Goal: Task Accomplishment & Management: Use online tool/utility

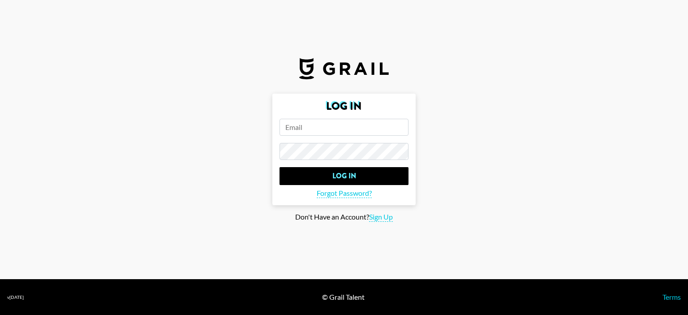
click at [302, 127] on input "email" at bounding box center [343, 127] width 129 height 17
paste input "[EMAIL_ADDRESS][DOMAIN_NAME]"
type input "[EMAIL_ADDRESS][DOMAIN_NAME]"
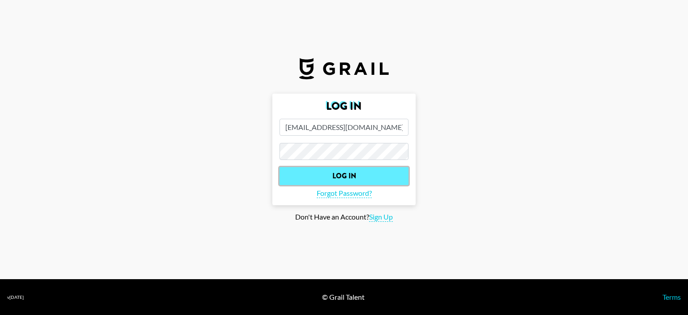
click at [335, 170] on input "Log In" at bounding box center [343, 176] width 129 height 18
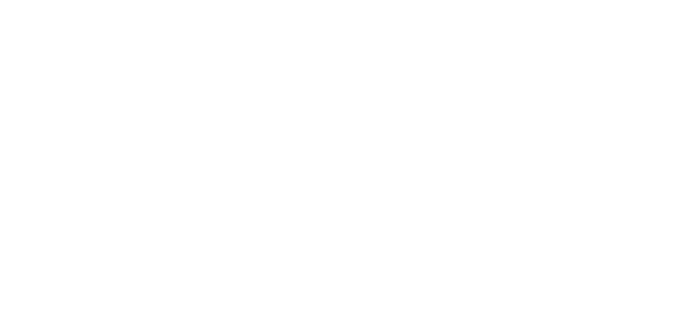
select select "Song"
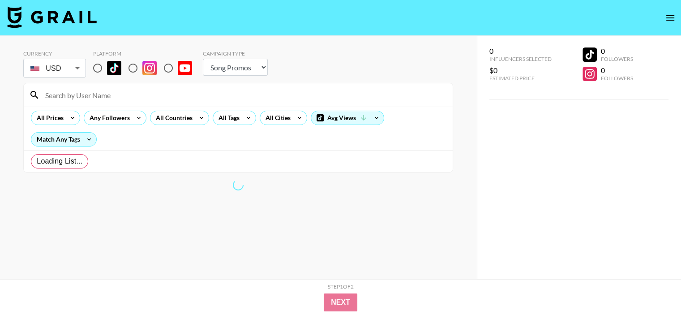
radio input "true"
select select "Brand"
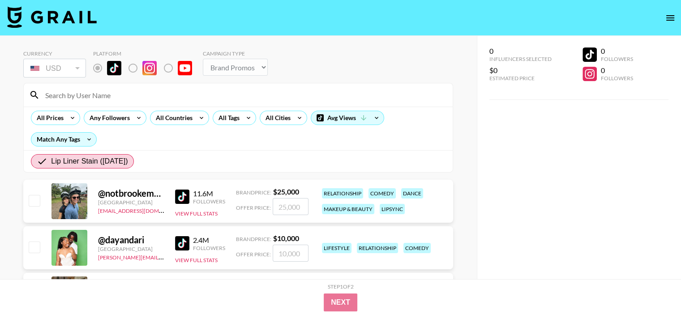
click at [358, 145] on div "All Prices Any Followers All Countries All Tags All Cities Avg Views Match Any …" at bounding box center [238, 128] width 429 height 43
click at [660, 120] on div "0 Influencers Selected $0 Estimated Price 0 Followers 0 Followers" at bounding box center [579, 175] width 204 height 279
click at [337, 157] on div "Lip Liner Stain ([DATE])" at bounding box center [238, 161] width 429 height 22
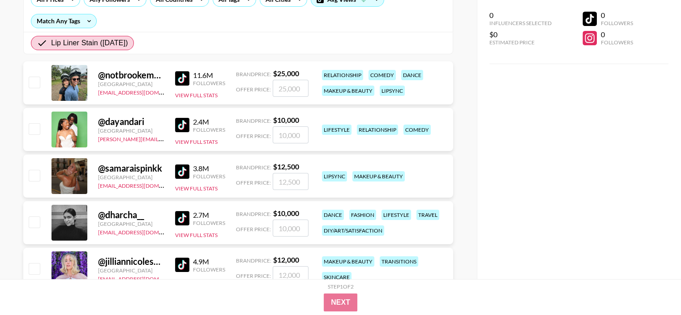
scroll to position [134, 0]
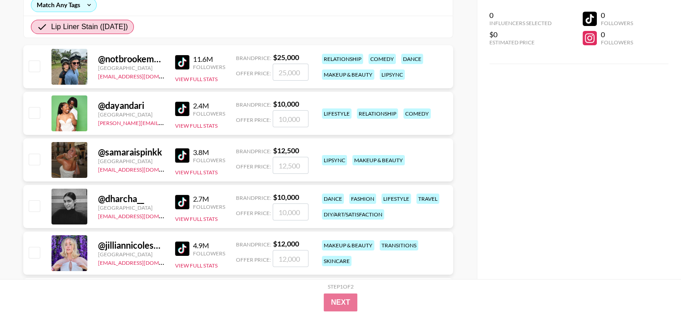
click at [118, 108] on div "@ dayandari" at bounding box center [131, 105] width 66 height 11
click at [190, 112] on link at bounding box center [184, 109] width 18 height 14
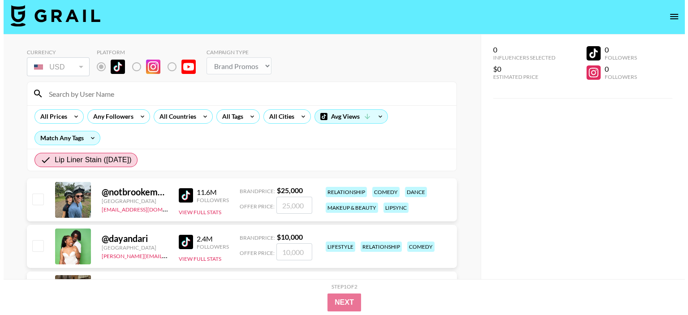
scroll to position [0, 0]
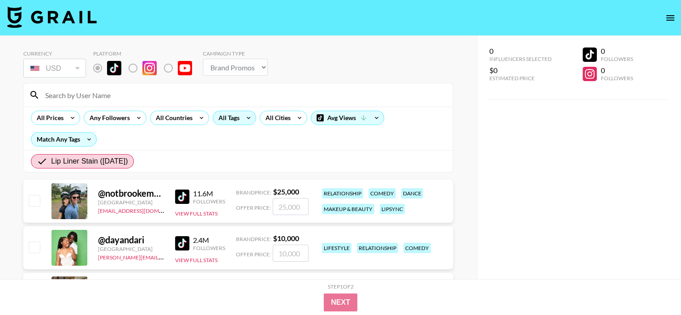
click at [223, 116] on div "All Tags" at bounding box center [227, 117] width 28 height 13
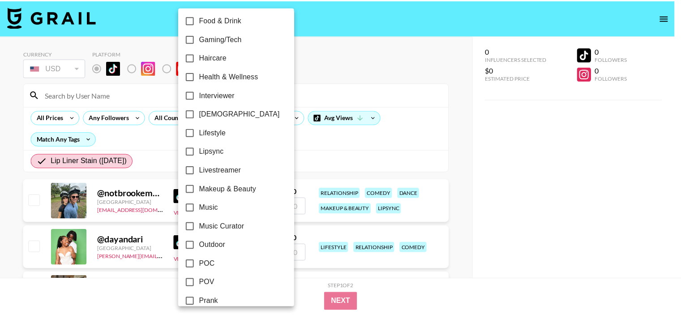
scroll to position [448, 0]
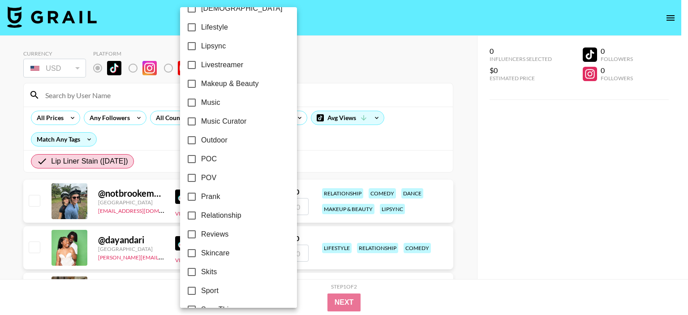
click at [252, 86] on span "Makeup & Beauty" at bounding box center [230, 83] width 58 height 11
click at [201, 86] on input "Makeup & Beauty" at bounding box center [191, 83] width 19 height 19
checkbox input "true"
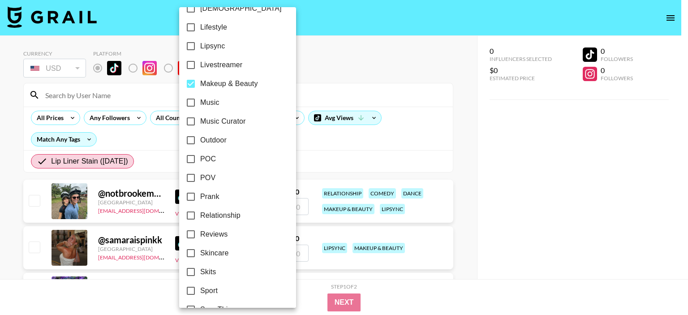
click at [339, 136] on div at bounding box center [344, 157] width 688 height 315
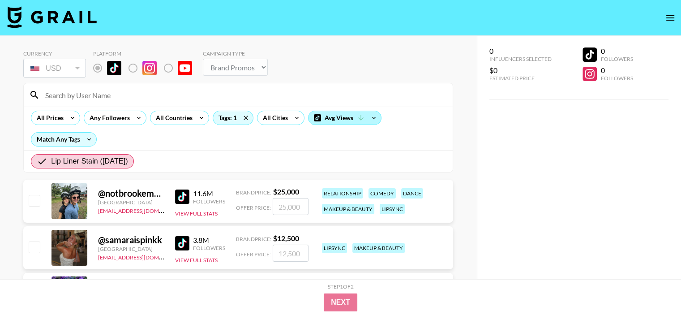
click at [352, 121] on div "Avg Views" at bounding box center [344, 117] width 73 height 13
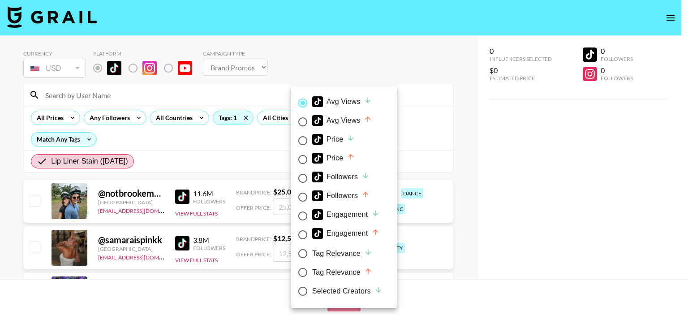
click at [347, 121] on div "Avg Views" at bounding box center [342, 120] width 60 height 11
click at [312, 121] on input "Avg Views" at bounding box center [302, 121] width 19 height 19
radio input "true"
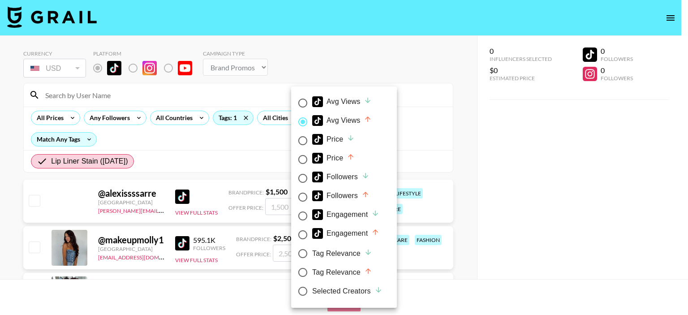
click at [345, 108] on span "Avg Views" at bounding box center [342, 103] width 60 height 14
click at [312, 108] on input "Avg Views" at bounding box center [302, 103] width 19 height 19
radio input "true"
radio input "false"
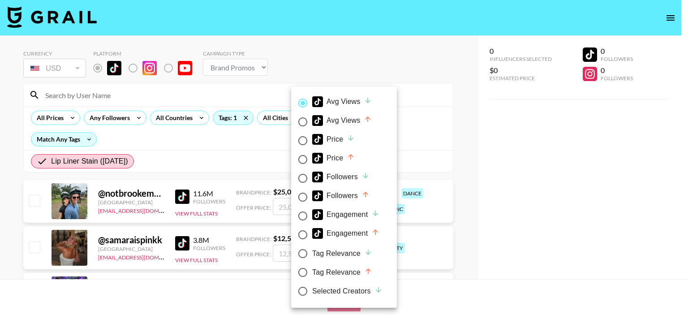
click at [464, 138] on div at bounding box center [344, 157] width 688 height 315
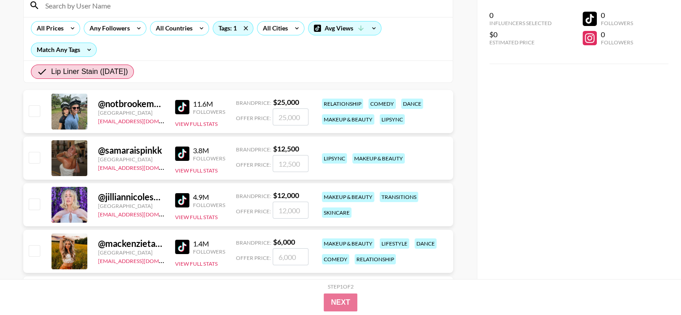
scroll to position [134, 0]
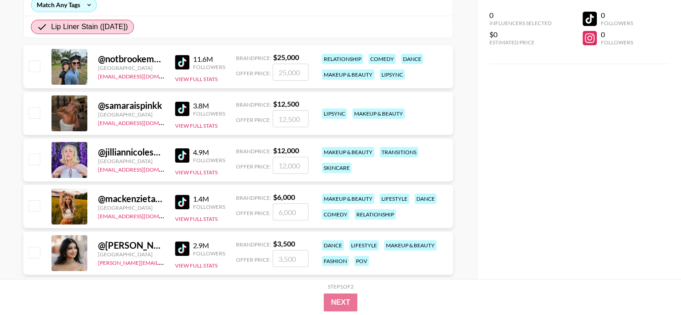
click at [131, 203] on div "@ mackenzietaylord" at bounding box center [131, 198] width 66 height 11
click at [198, 200] on div "1.4M" at bounding box center [209, 198] width 32 height 9
click at [190, 201] on link at bounding box center [184, 202] width 18 height 14
click at [593, 102] on div "0 Influencers Selected $0 Estimated Price 0 Followers 0 Followers" at bounding box center [579, 139] width 204 height 279
click at [660, 197] on div "0 Influencers Selected $0 Estimated Price 0 Followers 0 Followers" at bounding box center [579, 139] width 204 height 279
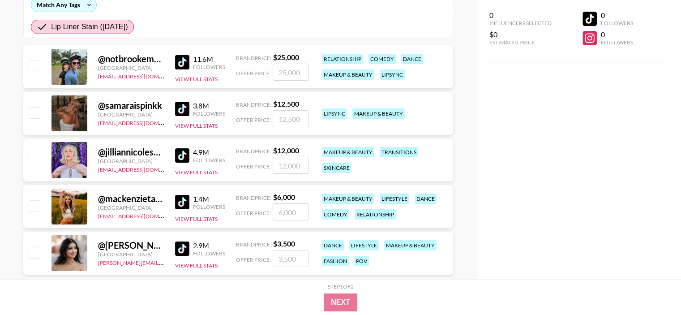
click at [25, 178] on div "@ jilliannicolesmith [GEOGRAPHIC_DATA] [EMAIL_ADDRESS][DOMAIN_NAME] 4.9M Follow…" at bounding box center [238, 159] width 430 height 43
click at [637, 122] on div "0 Influencers Selected $0 Estimated Price 0 Followers 0 Followers" at bounding box center [579, 139] width 204 height 279
